Goal: Task Accomplishment & Management: Manage account settings

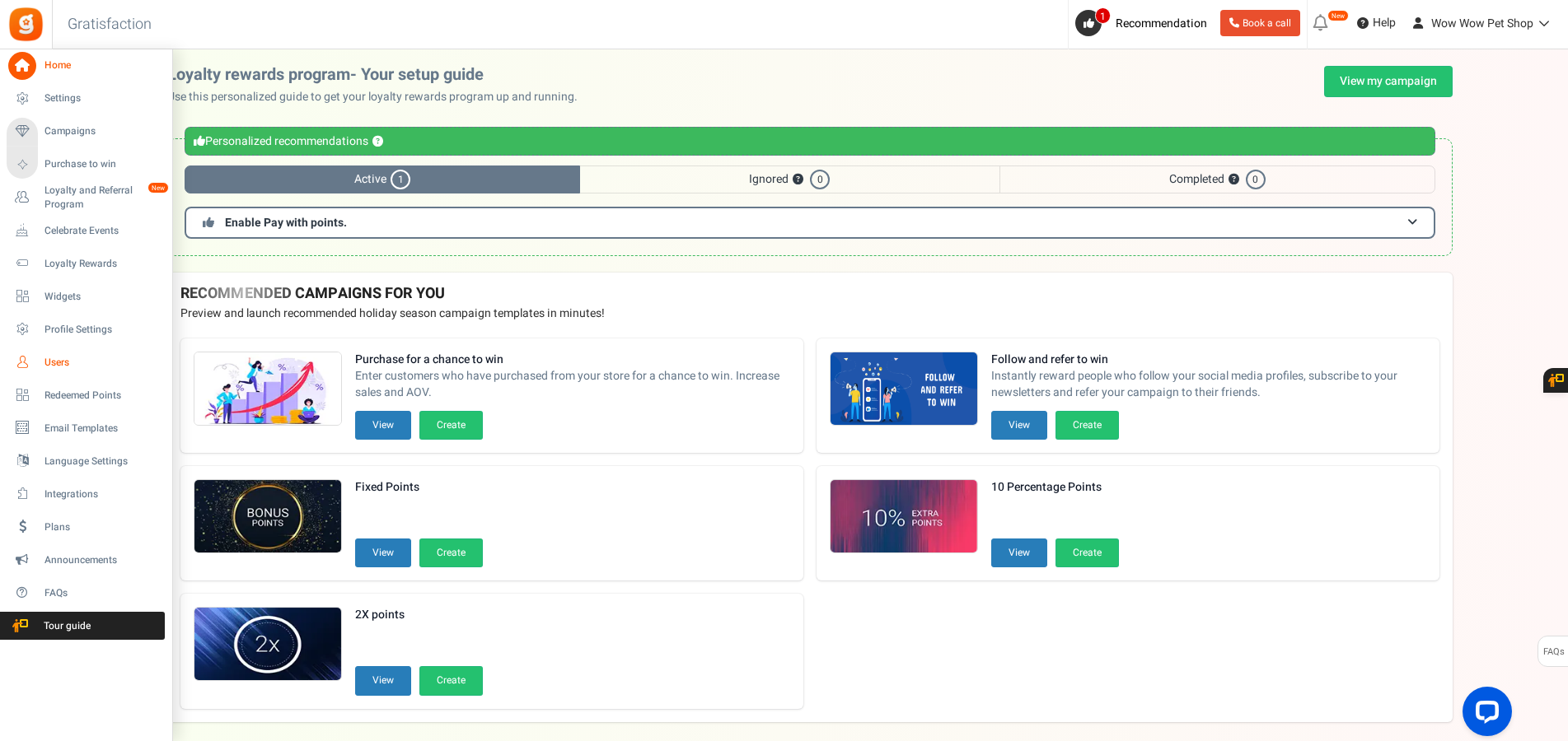
click at [59, 360] on span "Users" at bounding box center [102, 363] width 115 height 14
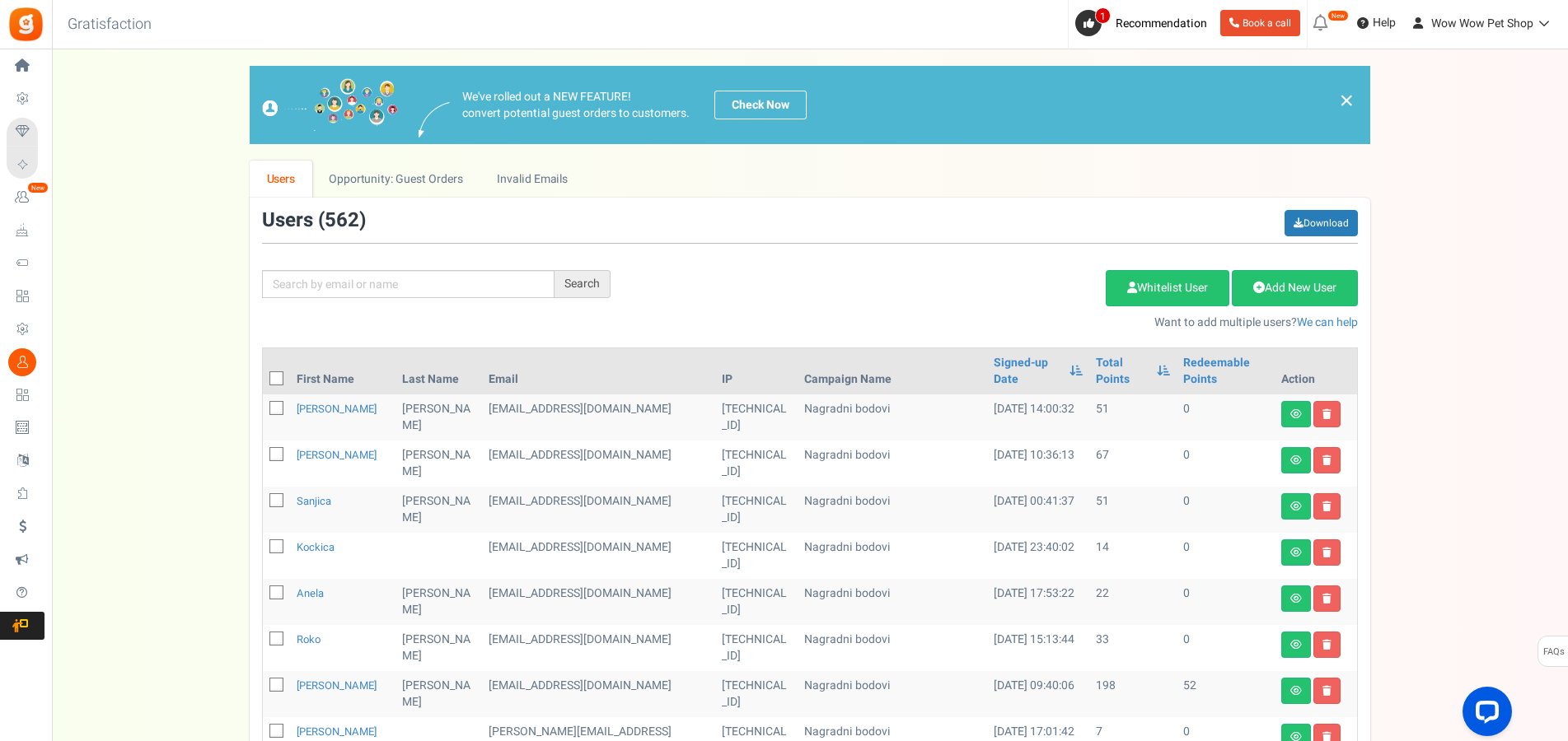
click at [404, 301] on div "Search Add Etsy Order Delete Selected Users Import Users Spam Protection Subtra…" at bounding box center [810, 270] width 1121 height 121
click at [407, 285] on input "text" at bounding box center [408, 283] width 292 height 28
type input "aljin"
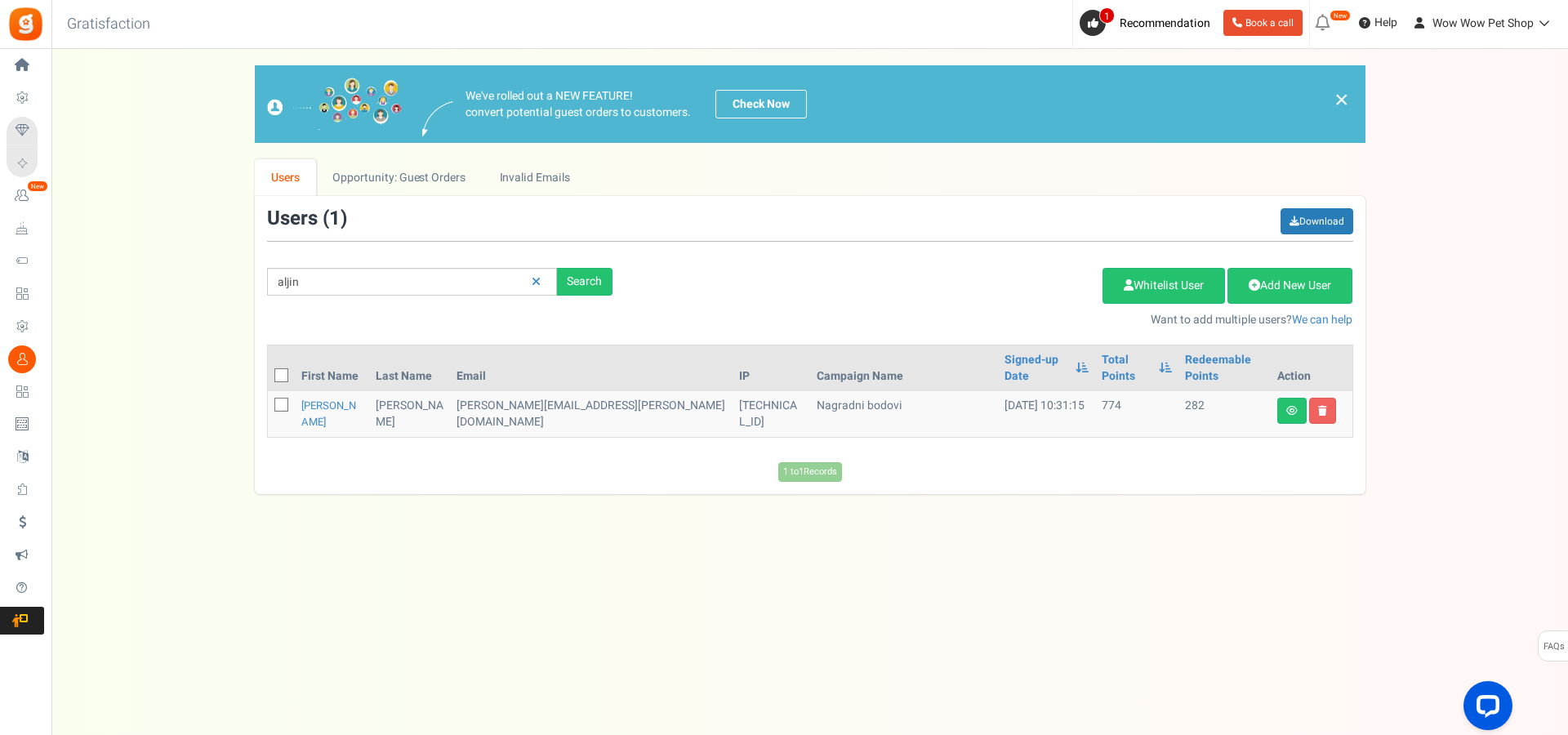
click at [324, 398] on td "[PERSON_NAME]" at bounding box center [332, 415] width 75 height 46
click at [321, 398] on td "[PERSON_NAME]" at bounding box center [332, 415] width 75 height 46
click at [319, 398] on link "[PERSON_NAME]" at bounding box center [328, 414] width 55 height 32
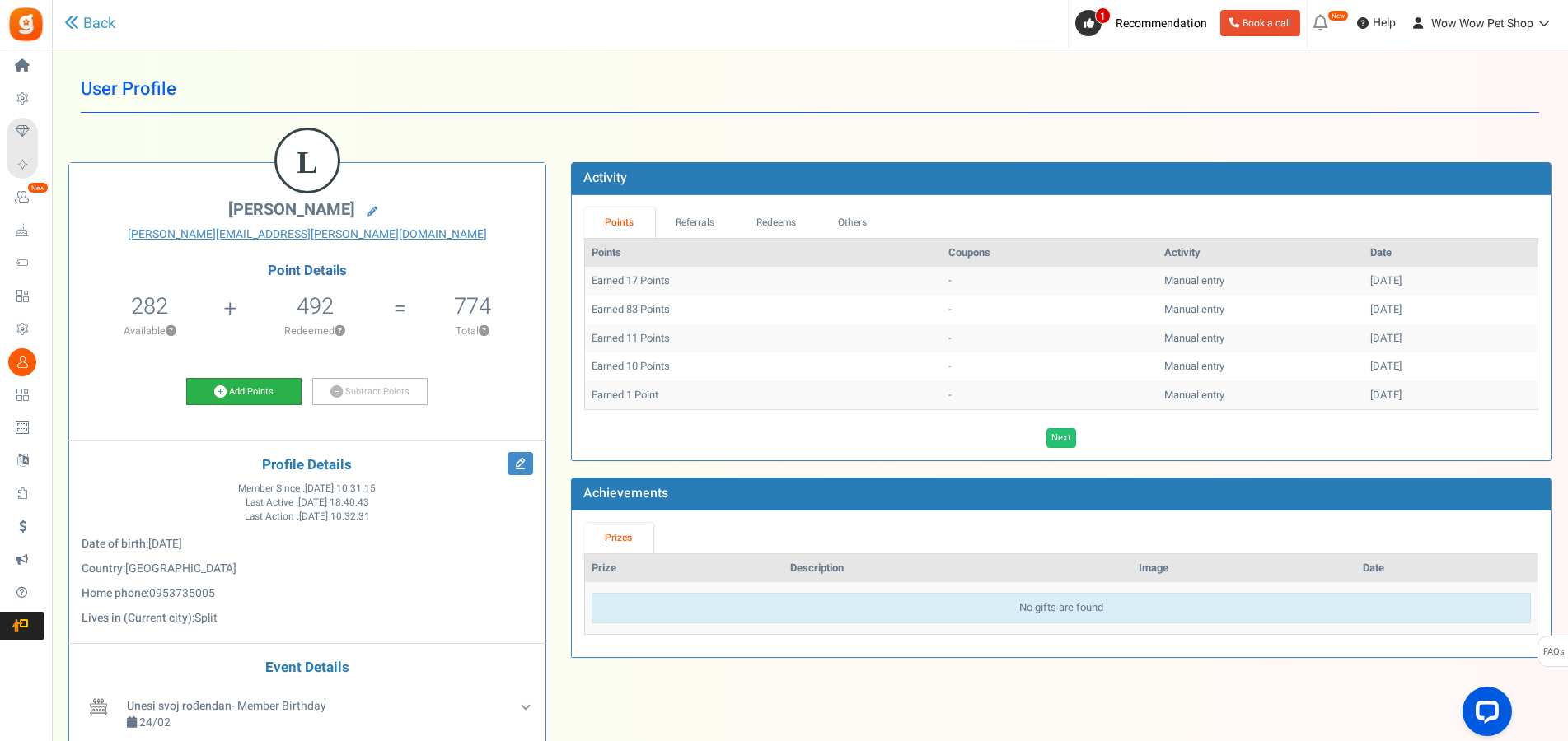
click at [270, 393] on link "Add Points" at bounding box center [243, 392] width 115 height 28
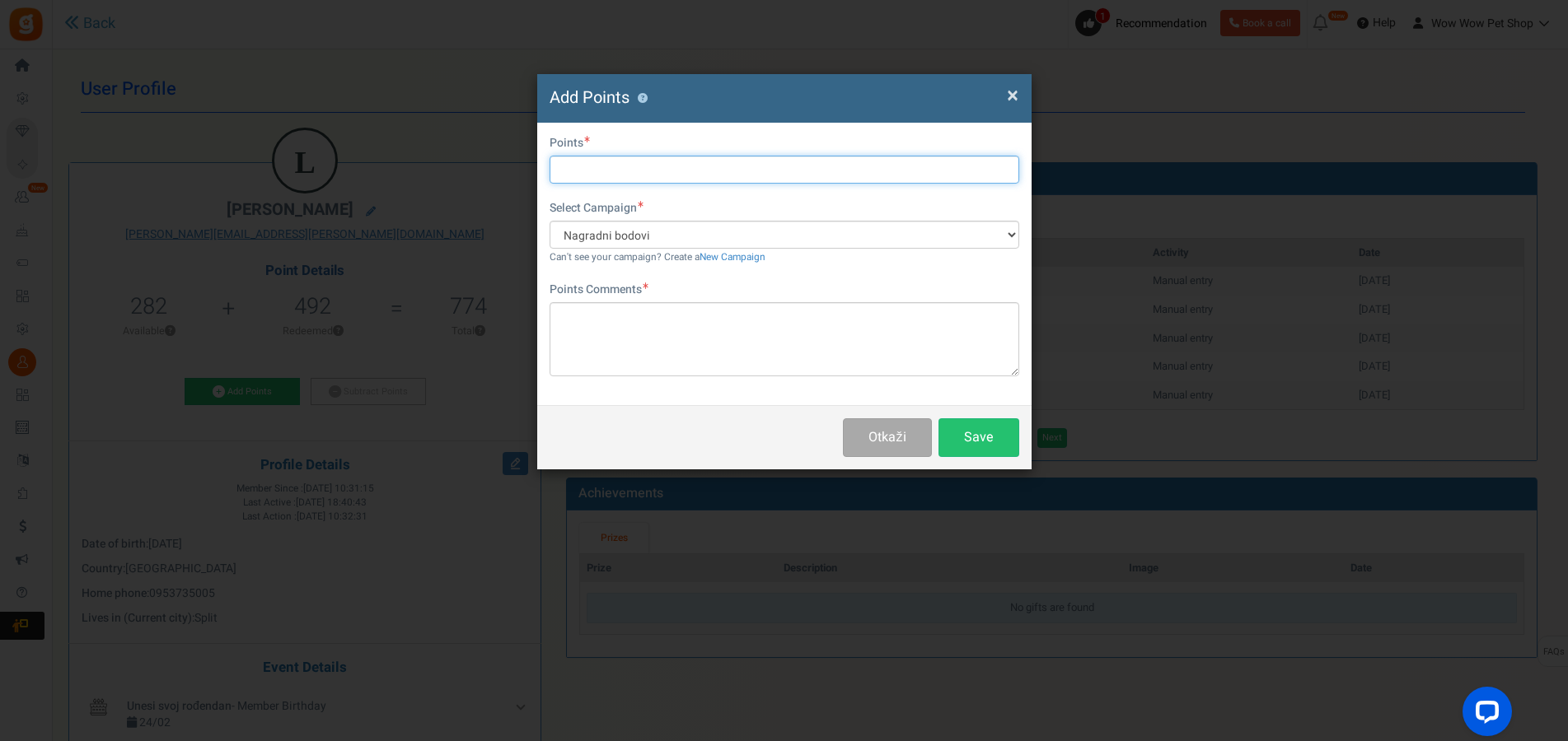
click at [680, 165] on input "text" at bounding box center [784, 169] width 469 height 28
click at [596, 167] on input "text" at bounding box center [784, 169] width 469 height 28
type input "22"
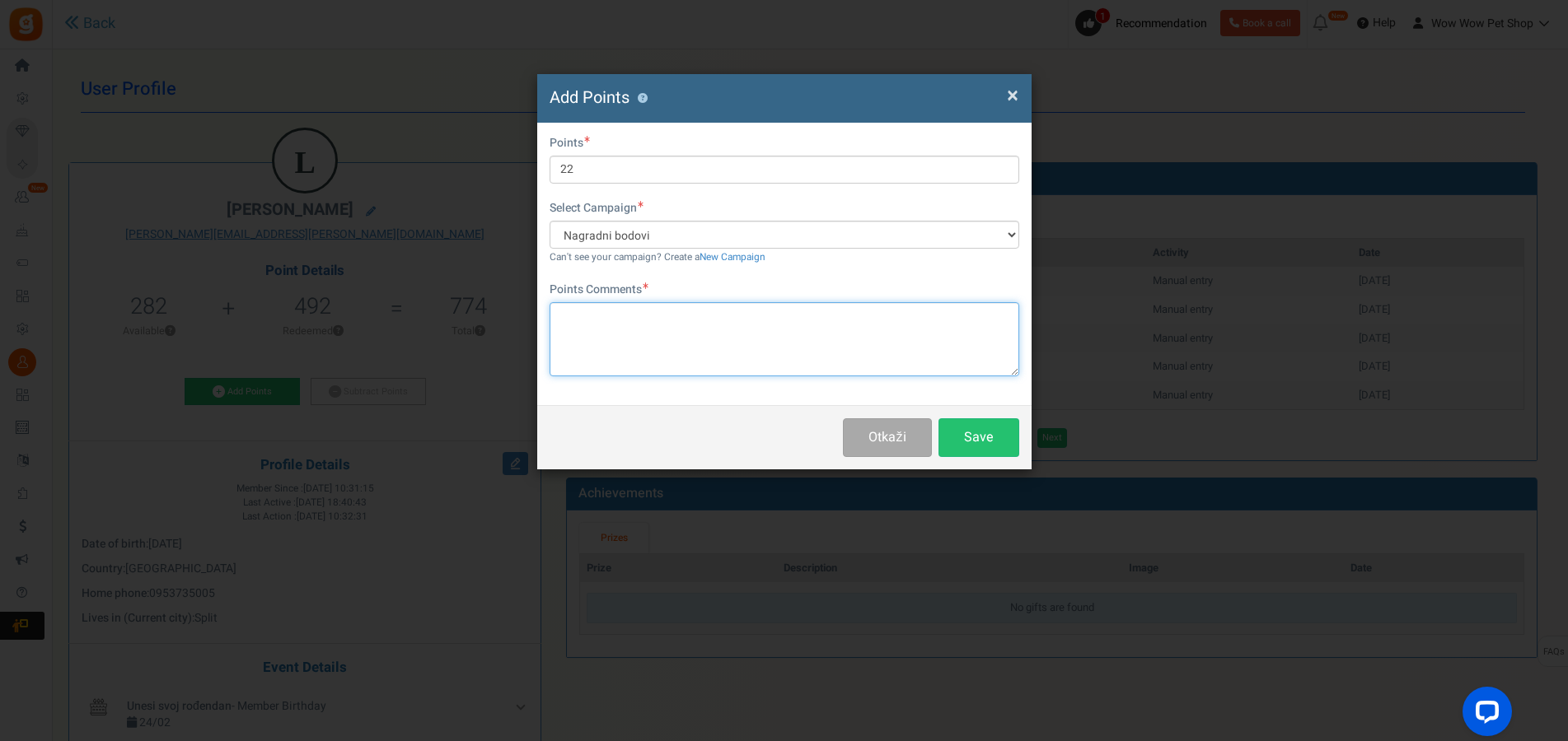
click at [628, 324] on textarea at bounding box center [784, 339] width 469 height 74
paste textarea "1325"
type textarea "Račun br. 1325"
click at [969, 438] on button "Save" at bounding box center [979, 438] width 80 height 39
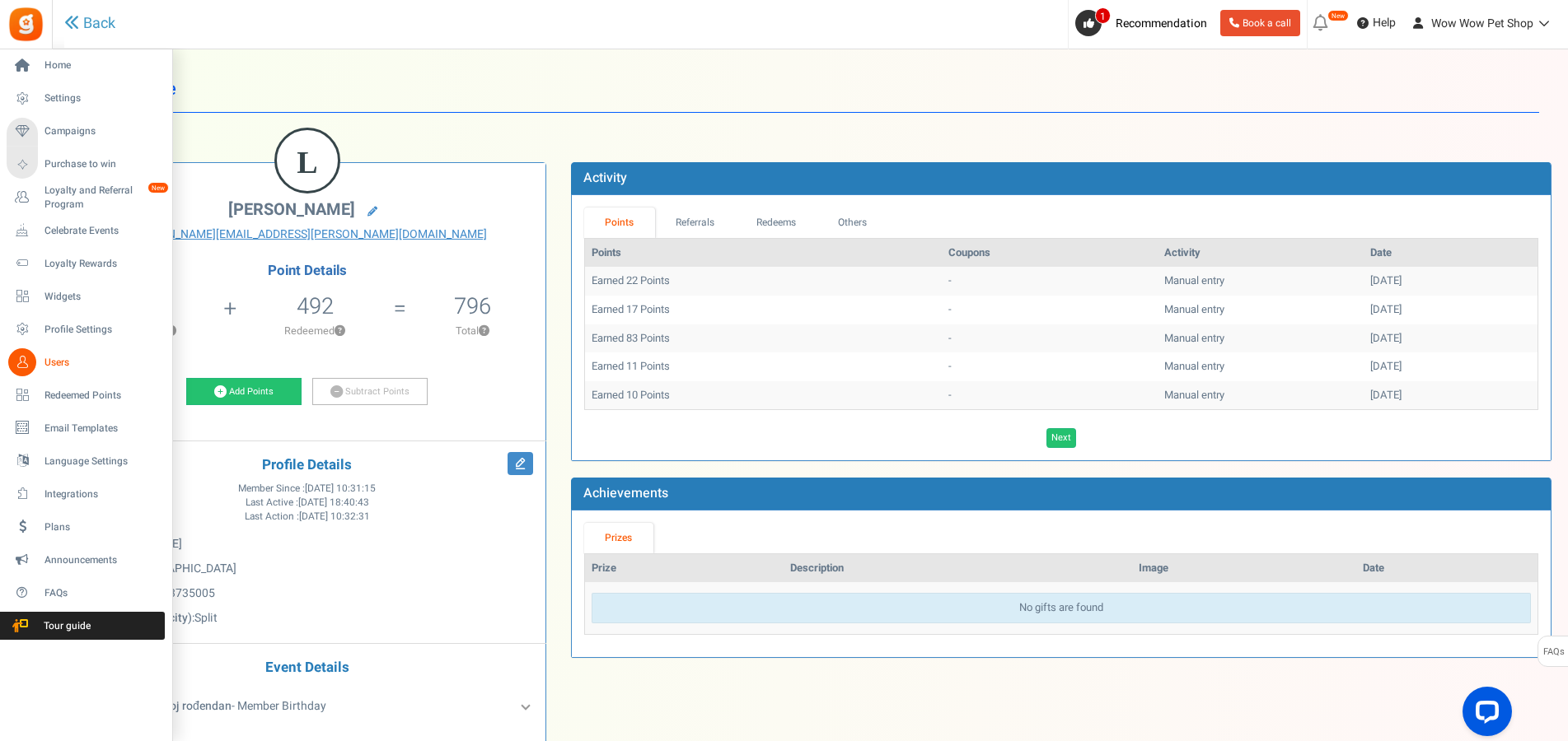
click at [13, 361] on icon at bounding box center [22, 362] width 28 height 28
